Goal: Task Accomplishment & Management: Use online tool/utility

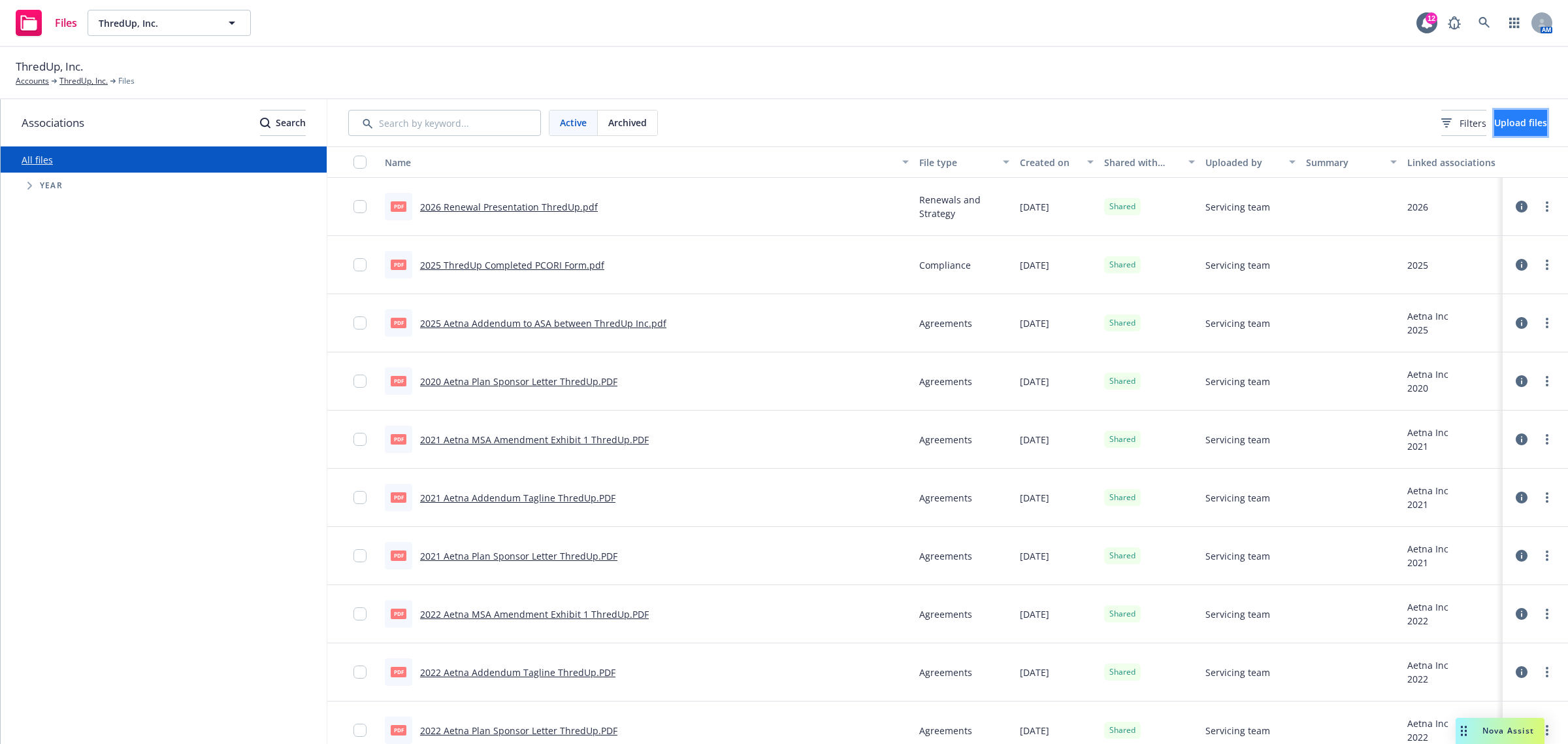
click at [1496, 121] on span "Upload files" at bounding box center [1521, 122] width 53 height 13
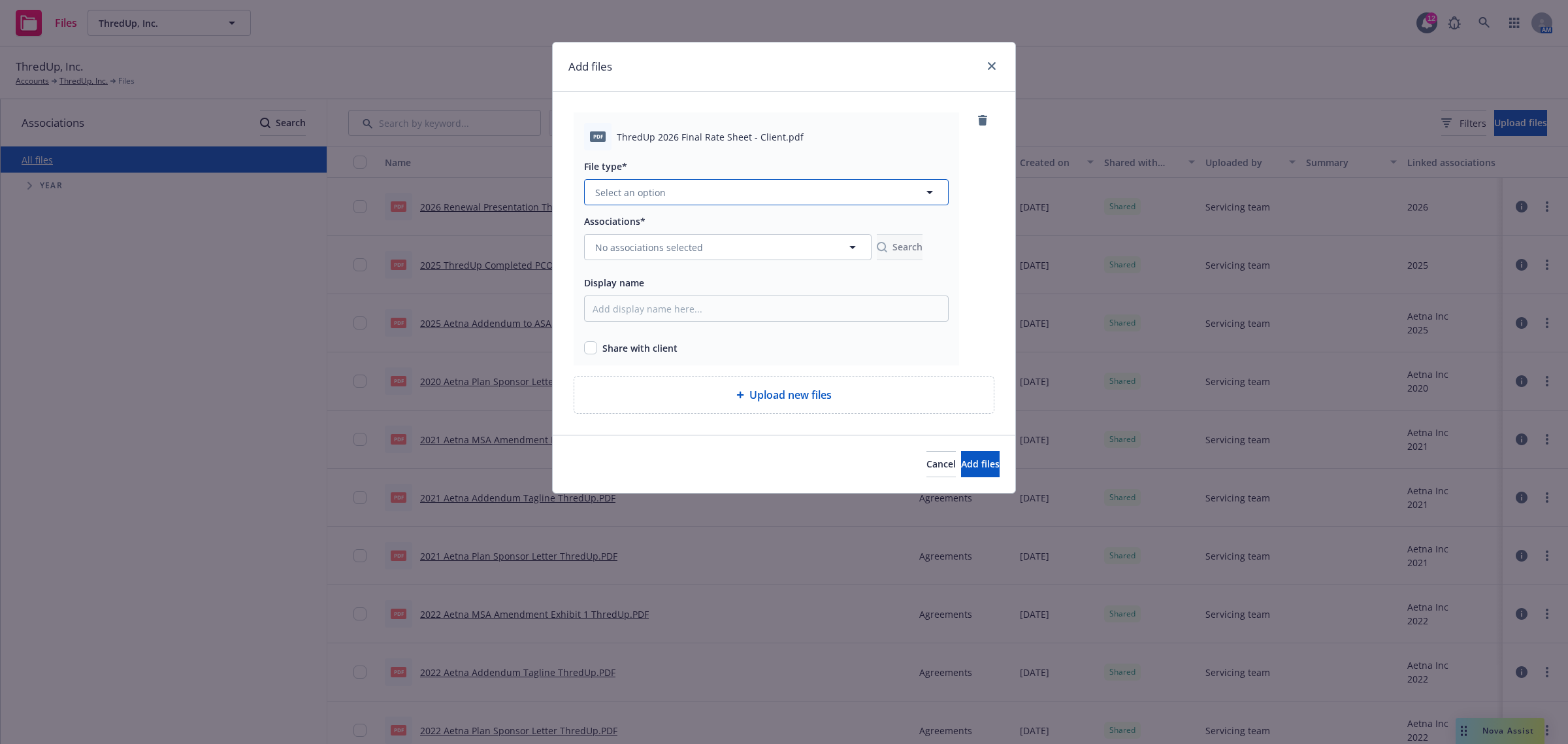
click at [670, 197] on button "Select an option" at bounding box center [766, 192] width 364 height 26
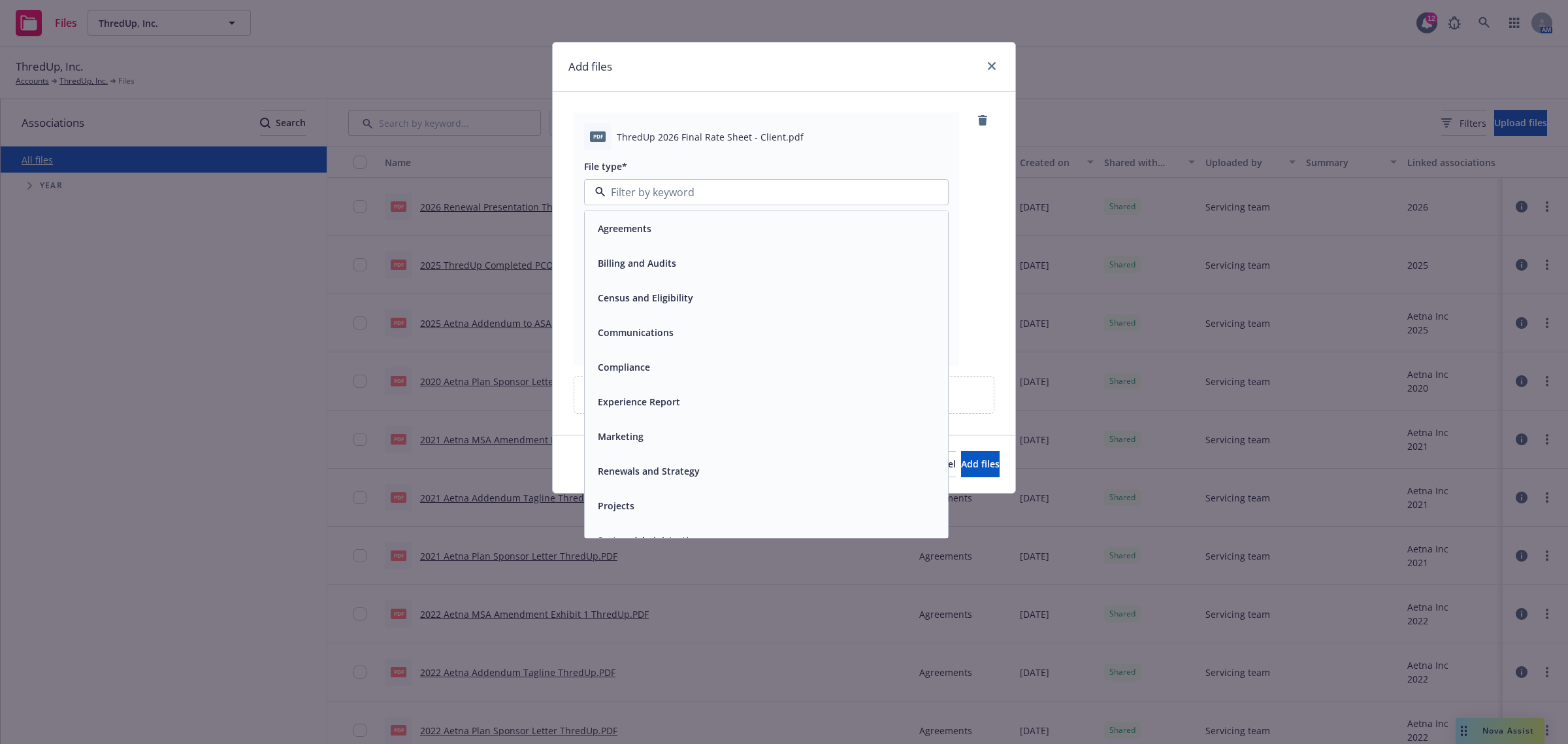
click at [715, 466] on div "Renewals and Strategy" at bounding box center [766, 470] width 348 height 19
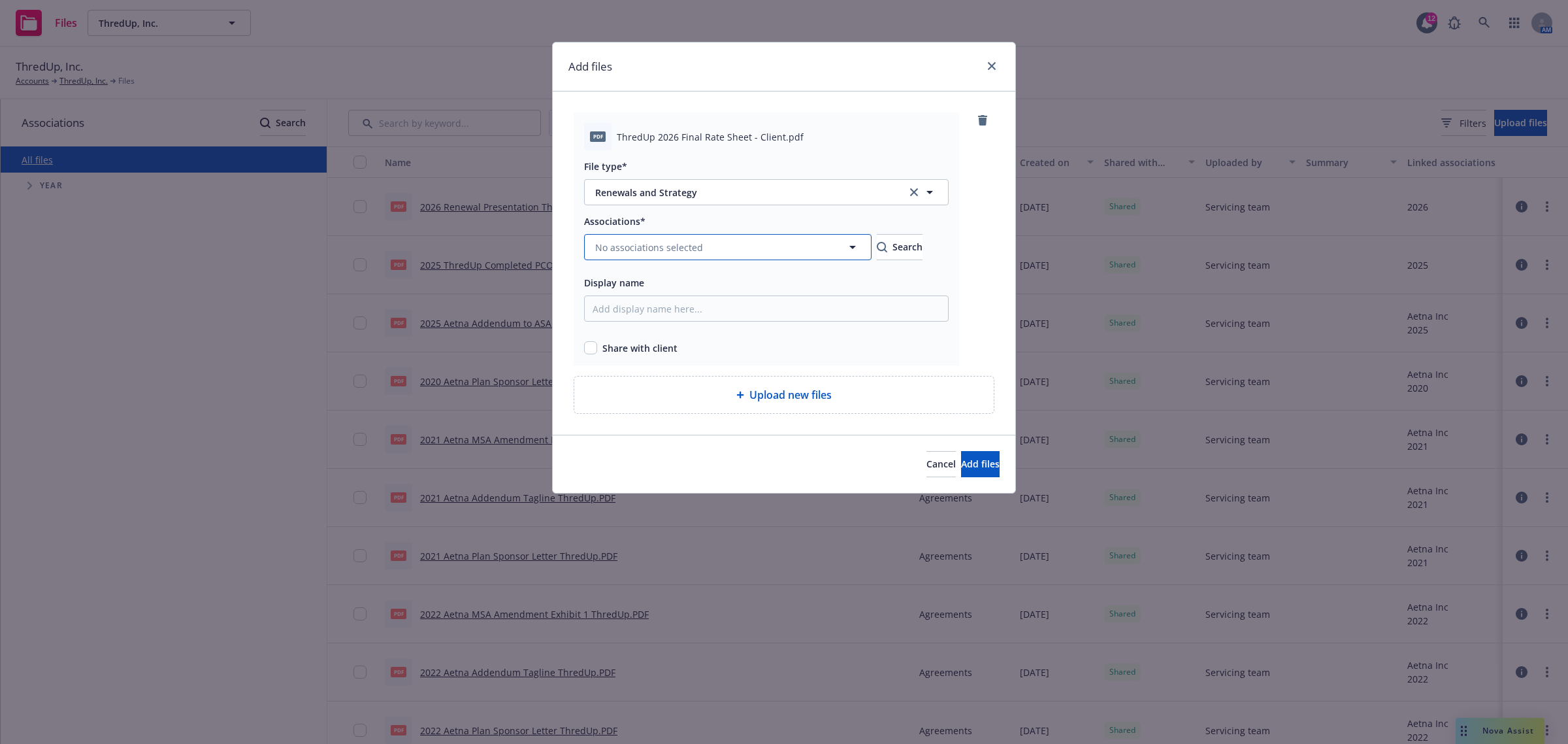
click at [658, 256] on button "No associations selected" at bounding box center [728, 247] width 288 height 26
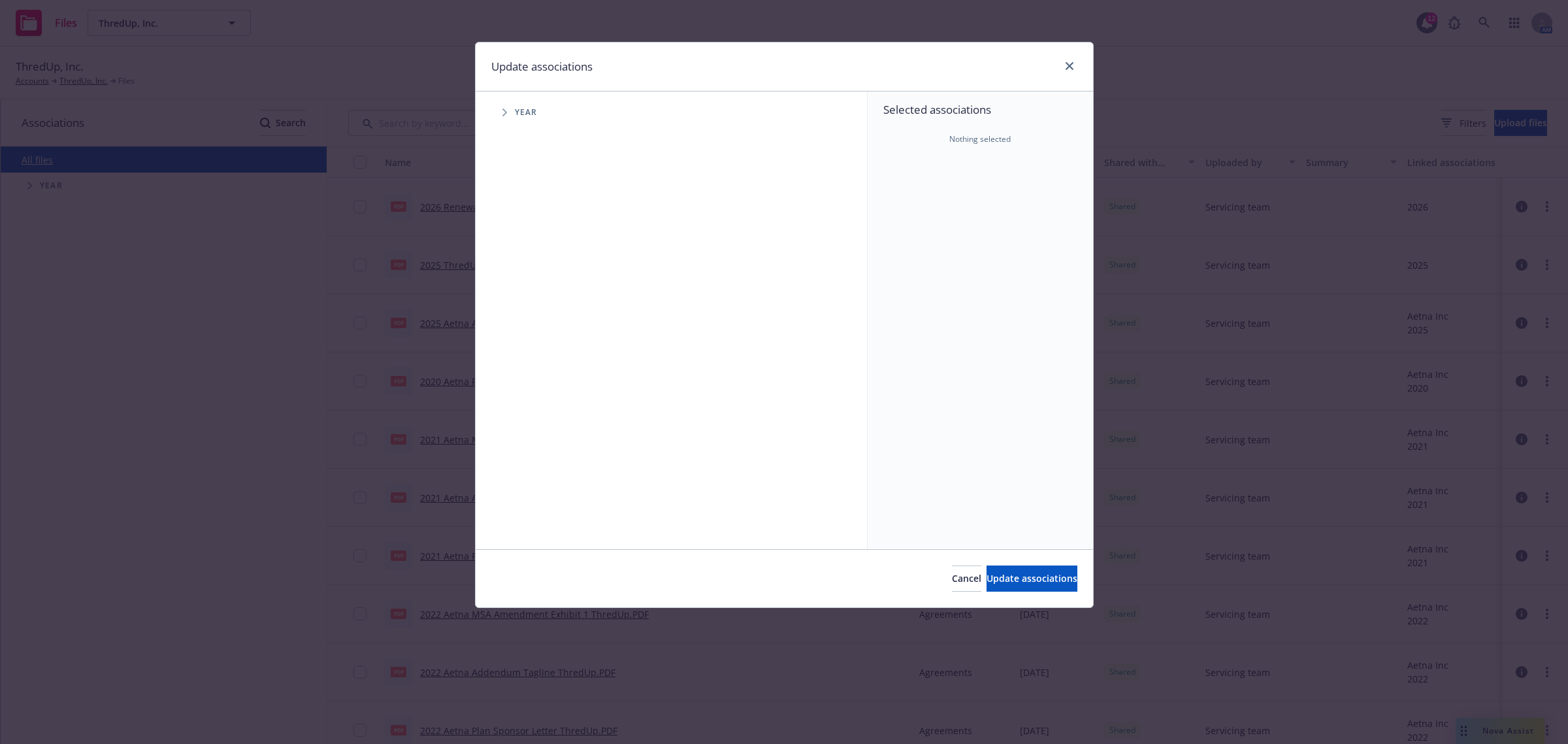
click at [502, 102] on span "Tree Example" at bounding box center [504, 112] width 21 height 21
click at [530, 312] on span "Tree Example" at bounding box center [520, 322] width 21 height 21
click at [536, 317] on input "Tree Example" at bounding box center [538, 322] width 13 height 13
checkbox input "true"
click at [1010, 568] on button "Update associations" at bounding box center [1032, 578] width 91 height 26
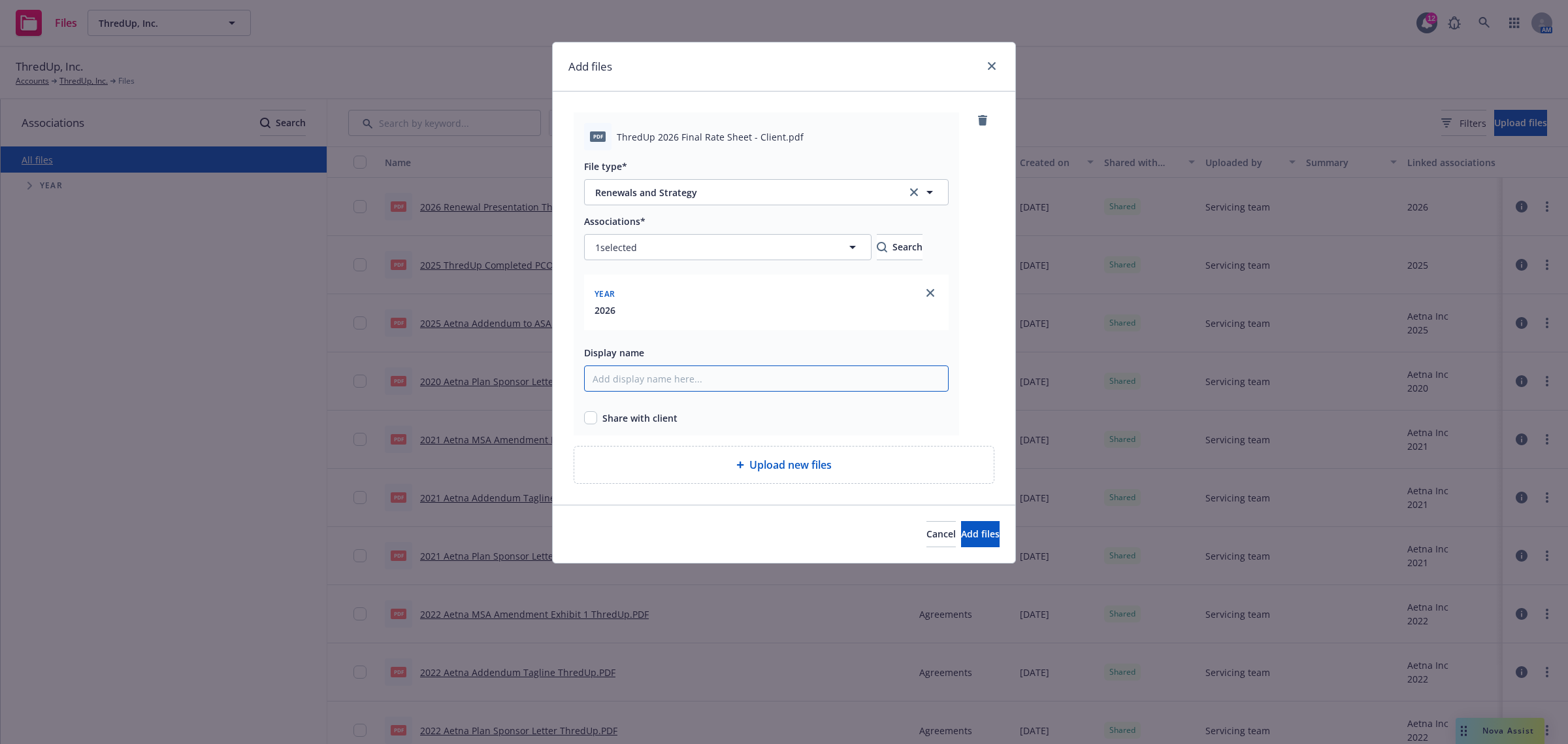
click at [708, 381] on input "Display name" at bounding box center [766, 378] width 364 height 26
drag, startPoint x: 734, startPoint y: 382, endPoint x: 585, endPoint y: 381, distance: 149.0
click at [585, 381] on input "2026 Final Rate Sheet ThredUp" at bounding box center [766, 378] width 364 height 26
type input "2026 Final Rate Sheet ThredUp"
click at [587, 420] on input "checkbox" at bounding box center [591, 417] width 13 height 13
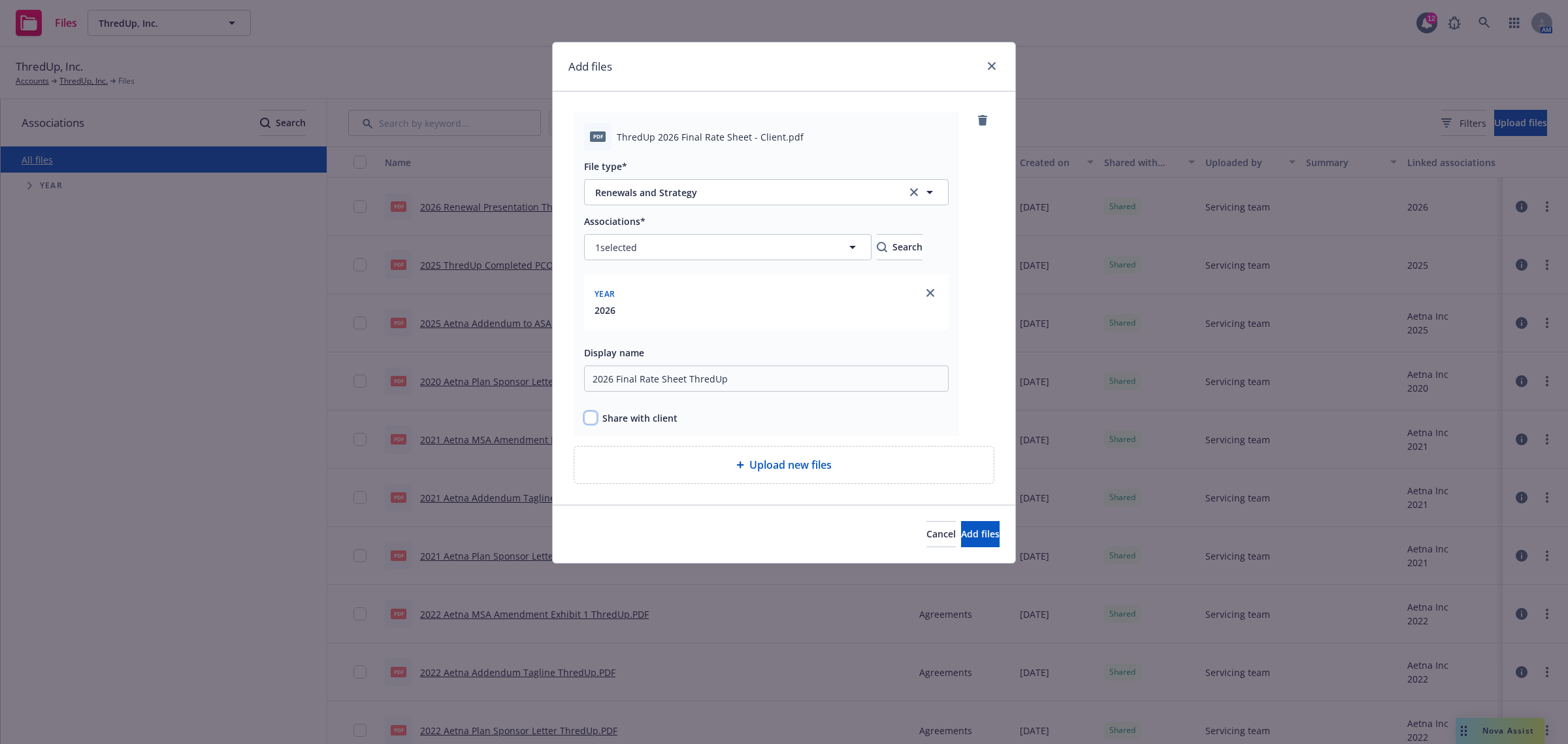
checkbox input "true"
drag, startPoint x: 965, startPoint y: 536, endPoint x: 949, endPoint y: 528, distance: 17.9
click at [965, 536] on span "Add files" at bounding box center [981, 534] width 39 height 13
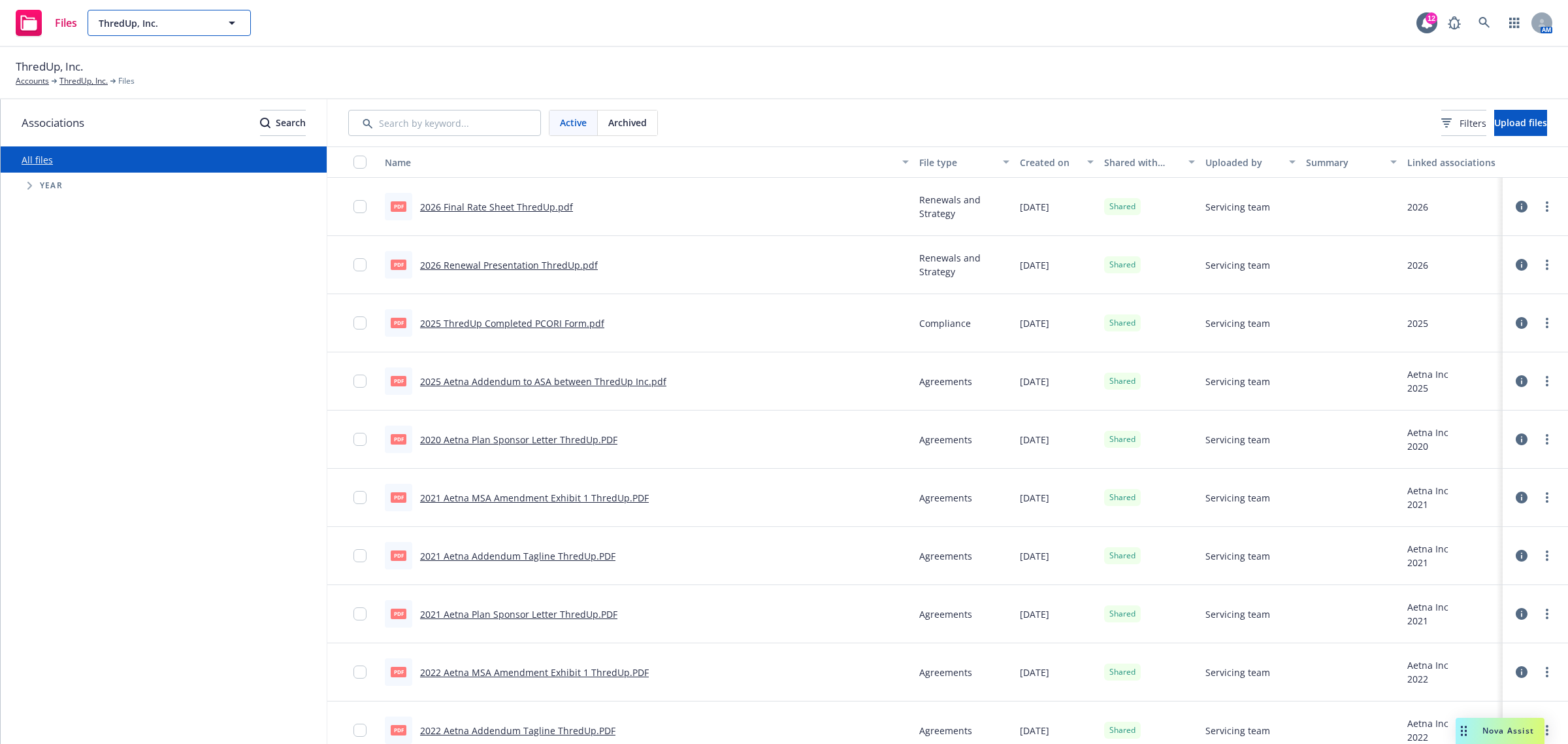
drag, startPoint x: 219, startPoint y: 25, endPoint x: 216, endPoint y: 36, distance: 11.4
click at [218, 25] on button "ThredUp, Inc." at bounding box center [169, 23] width 163 height 26
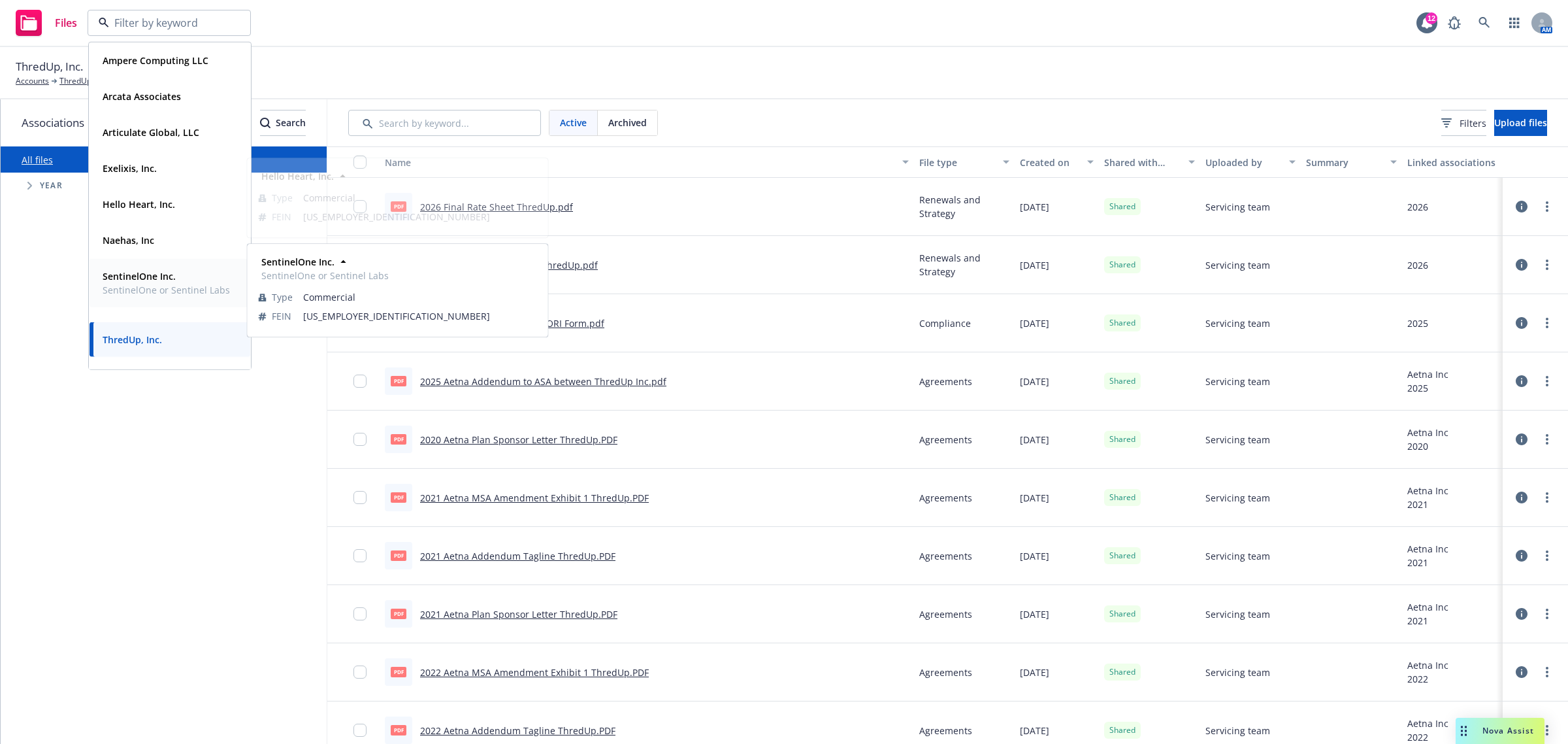
click at [168, 282] on span "SentinelOne Inc." at bounding box center [166, 276] width 127 height 13
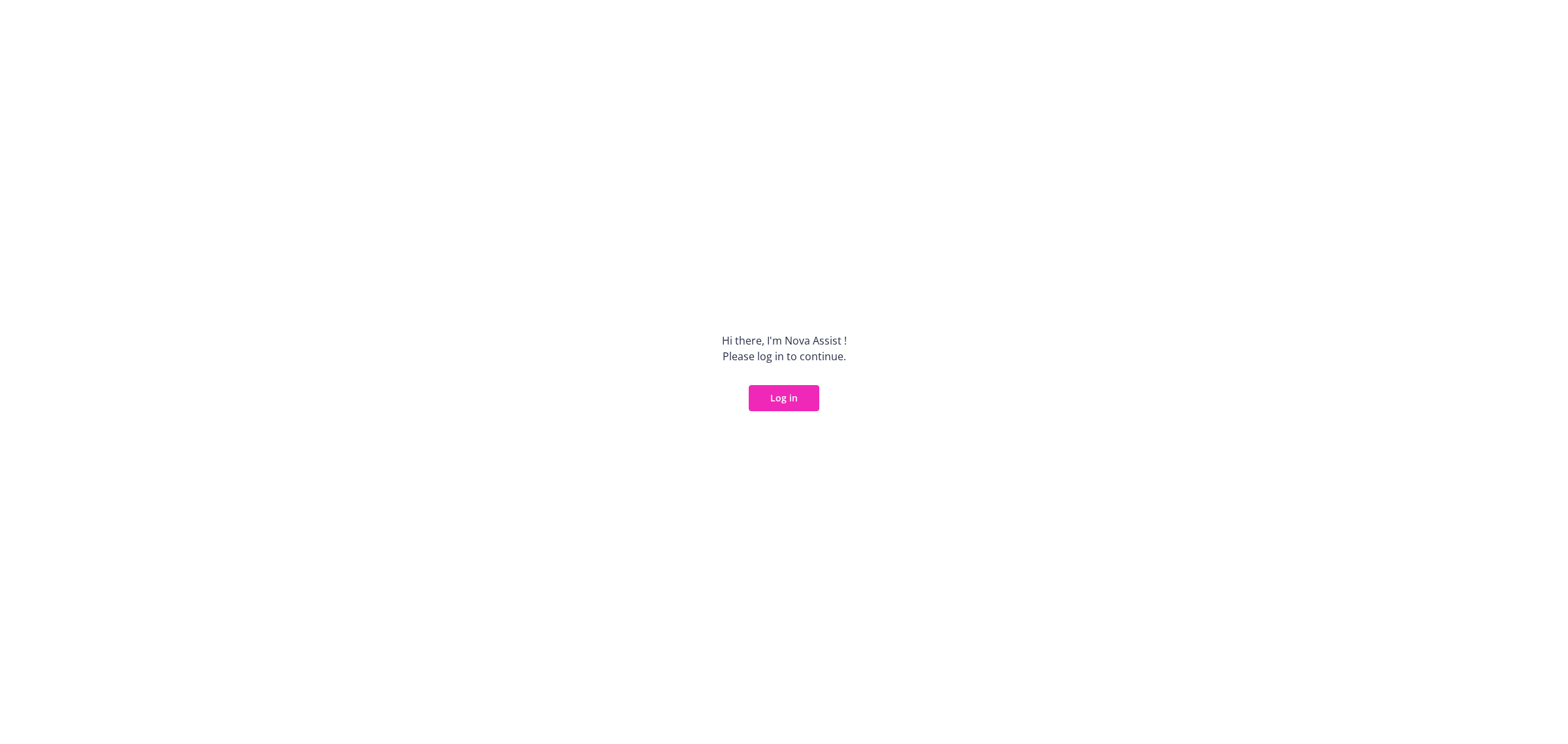
click at [768, 396] on button "Log in" at bounding box center [784, 397] width 71 height 26
